Goal: Transaction & Acquisition: Purchase product/service

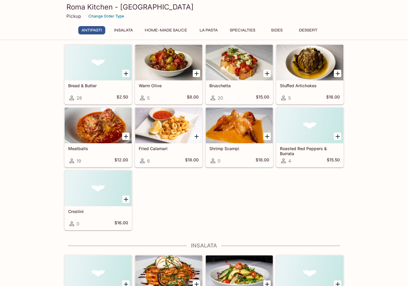
click at [126, 30] on button "Insalata" at bounding box center [123, 30] width 27 height 8
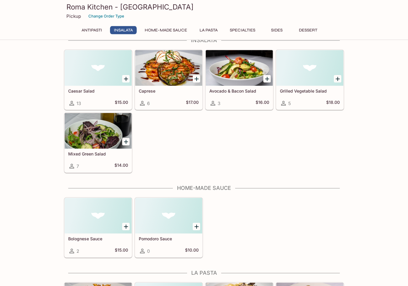
scroll to position [247, 0]
click at [125, 142] on icon "Add Mixed Green Salad" at bounding box center [126, 142] width 4 height 4
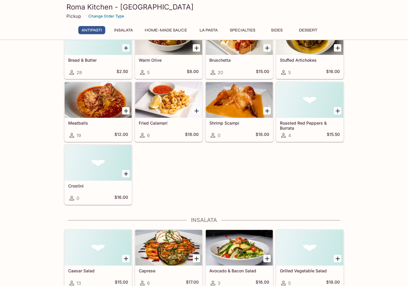
scroll to position [67, 0]
click at [338, 110] on icon "Add Roasted Red Peppers & Burrata" at bounding box center [338, 111] width 4 height 4
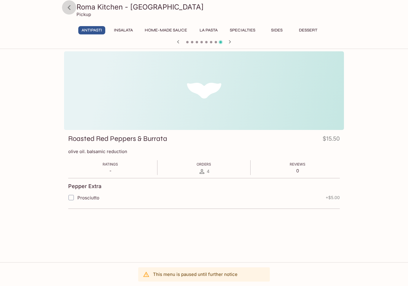
click at [68, 8] on icon at bounding box center [69, 7] width 10 height 10
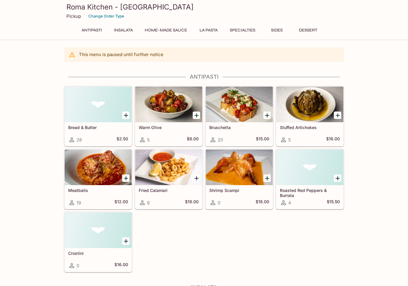
click at [338, 180] on icon "Add Roasted Red Peppers & Burrata" at bounding box center [338, 178] width 4 height 4
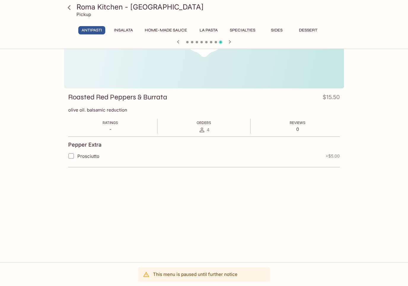
scroll to position [36, 0]
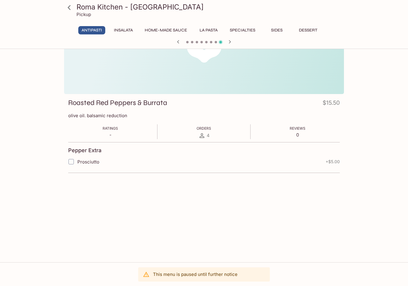
click at [66, 6] on icon at bounding box center [69, 7] width 10 height 10
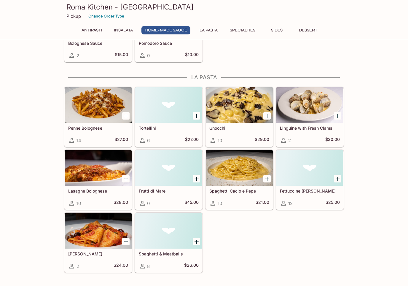
scroll to position [433, 0]
